Goal: Information Seeking & Learning: Learn about a topic

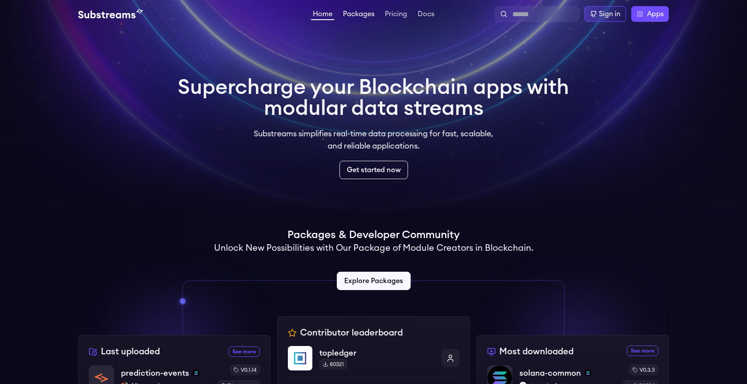
click at [358, 18] on link "Packages" at bounding box center [358, 14] width 35 height 9
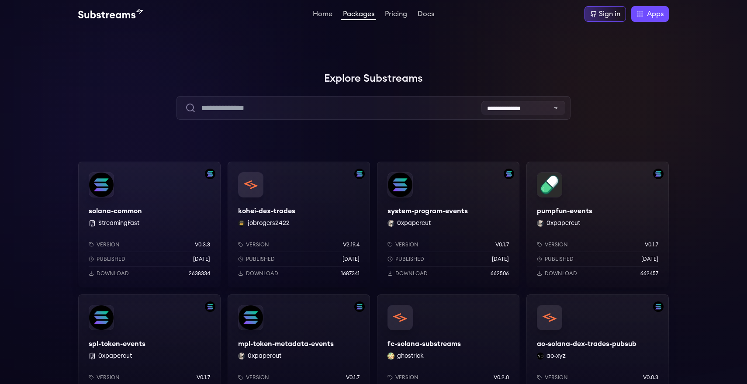
click at [611, 213] on div "pumpfun-events 0xpapercut Version v0.1.7 Published [DATE] Download 662457" at bounding box center [597, 225] width 142 height 126
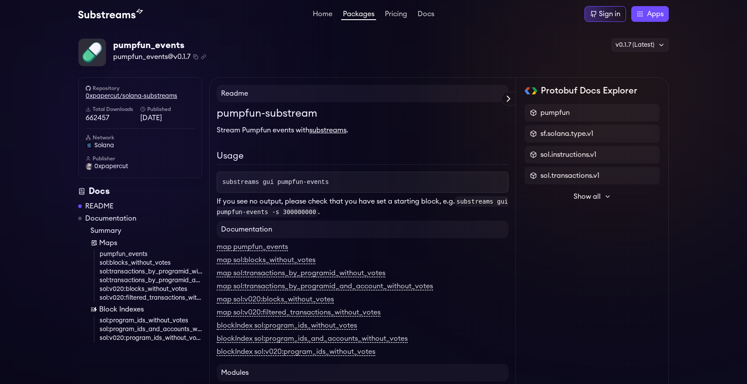
click at [100, 96] on link "0xpapercut/solana-substreams" at bounding box center [140, 96] width 109 height 9
click at [549, 114] on span "pumpfun" at bounding box center [554, 112] width 29 height 10
